Goal: Task Accomplishment & Management: Manage account settings

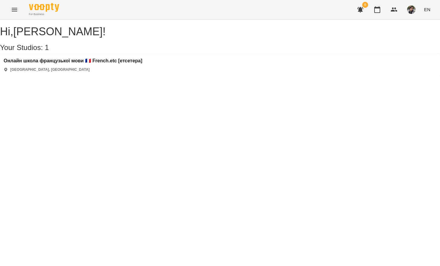
click at [91, 64] on div "Онлайн школа французької мови 🇫🇷 French.etc [етсетера] [GEOGRAPHIC_DATA], [GEOG…" at bounding box center [220, 65] width 440 height 21
click at [89, 64] on h3 "Онлайн школа французької мови 🇫🇷 French.etc [етсетера]" at bounding box center [73, 60] width 139 height 5
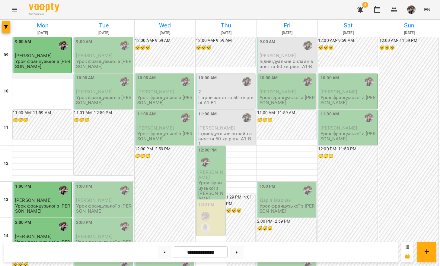
scroll to position [296, 0]
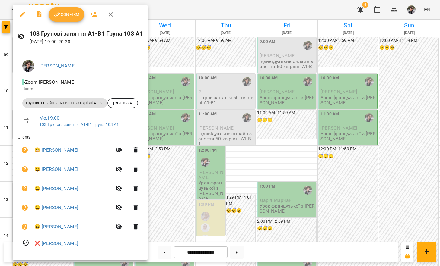
click at [68, 13] on span "Confirm" at bounding box center [66, 14] width 26 height 7
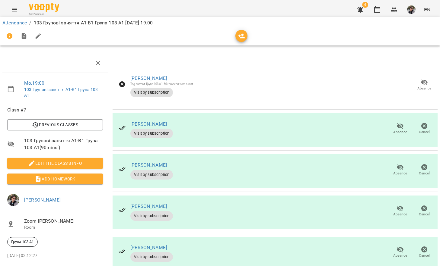
click at [398, 124] on icon "button" at bounding box center [400, 126] width 7 height 6
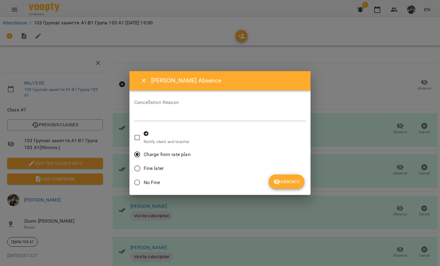
click at [286, 179] on span "Absence" at bounding box center [286, 181] width 26 height 7
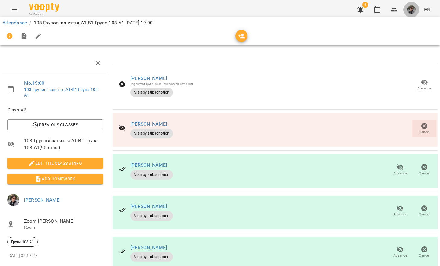
click at [414, 13] on img "button" at bounding box center [411, 9] width 8 height 8
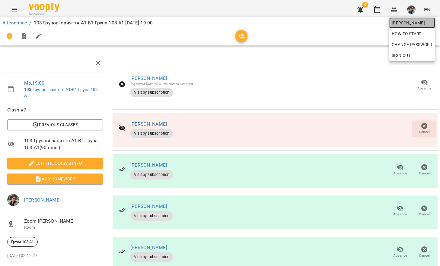
click at [412, 26] on span "[PERSON_NAME]" at bounding box center [411, 22] width 41 height 7
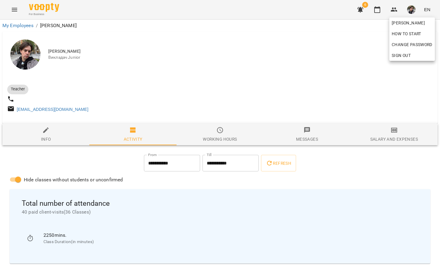
click at [232, 80] on div at bounding box center [220, 133] width 440 height 266
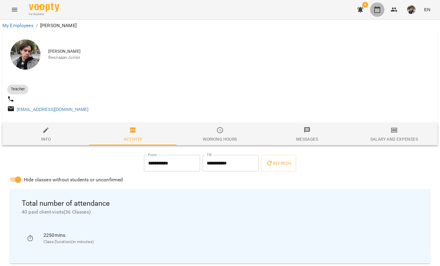
click at [378, 11] on icon "button" at bounding box center [376, 9] width 7 height 7
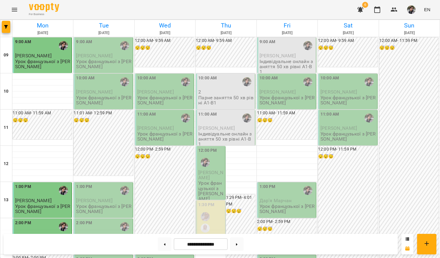
scroll to position [42, 0]
click at [164, 244] on icon at bounding box center [165, 244] width 2 height 2
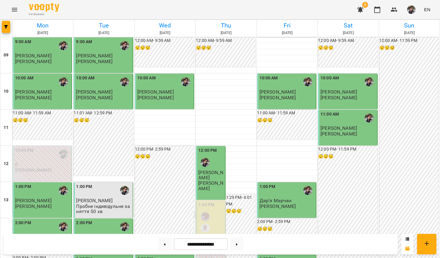
scroll to position [38, 0]
click at [237, 245] on button at bounding box center [237, 243] width 14 height 13
type input "**********"
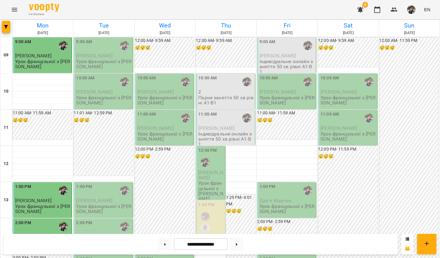
scroll to position [22, 0]
click at [222, 89] on p "2" at bounding box center [225, 91] width 55 height 5
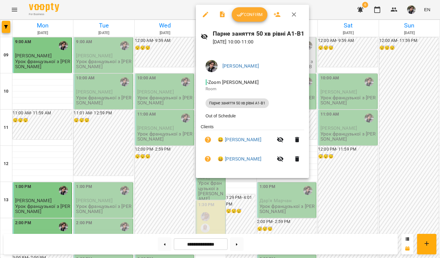
click at [108, 131] on div at bounding box center [220, 129] width 440 height 258
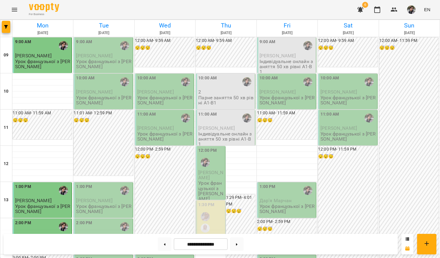
scroll to position [0, 0]
